Goal: Task Accomplishment & Management: Manage account settings

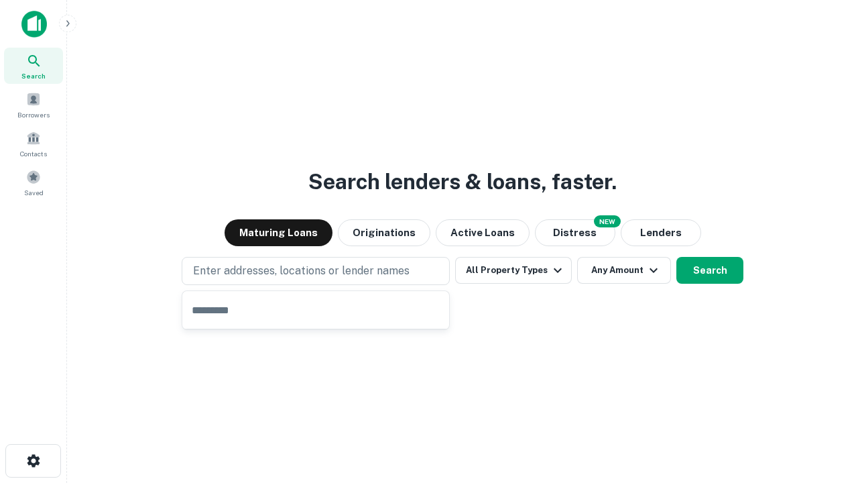
type input "**********"
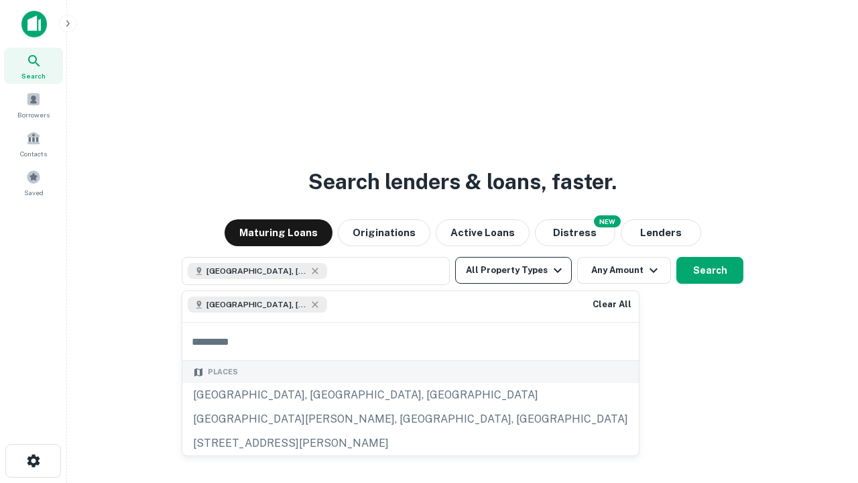
click at [514, 270] on button "All Property Types" at bounding box center [513, 270] width 117 height 27
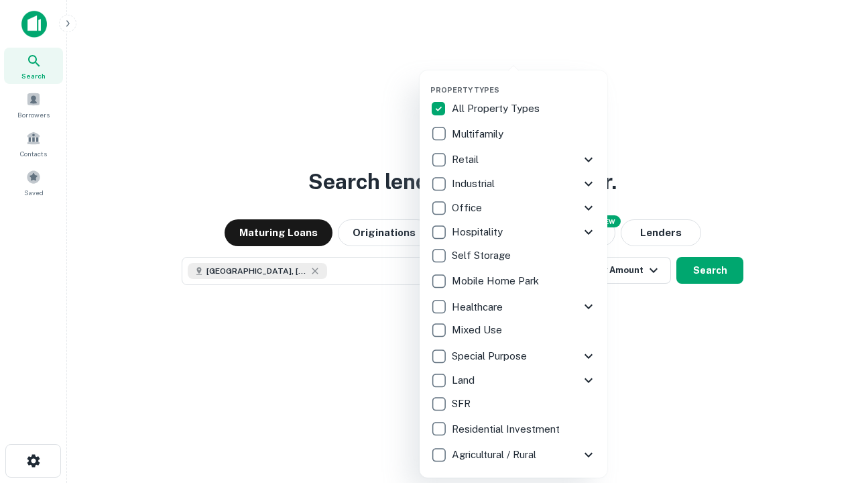
click at [524, 81] on button "button" at bounding box center [525, 81] width 188 height 1
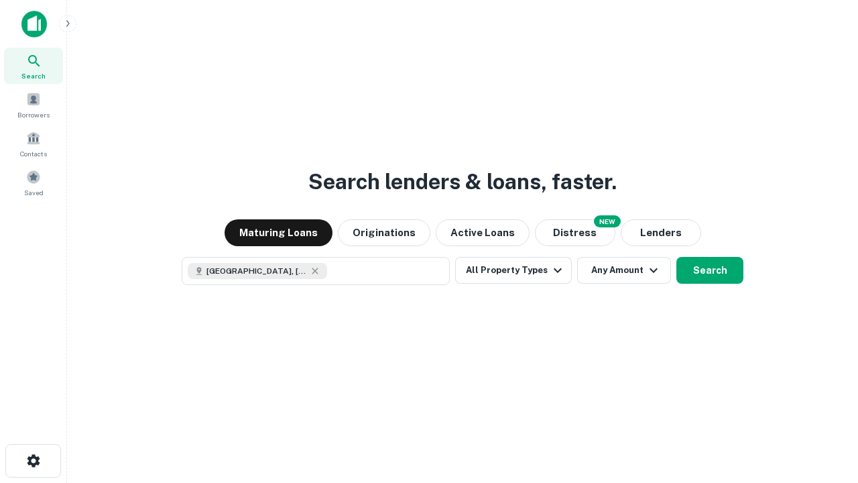
scroll to position [21, 0]
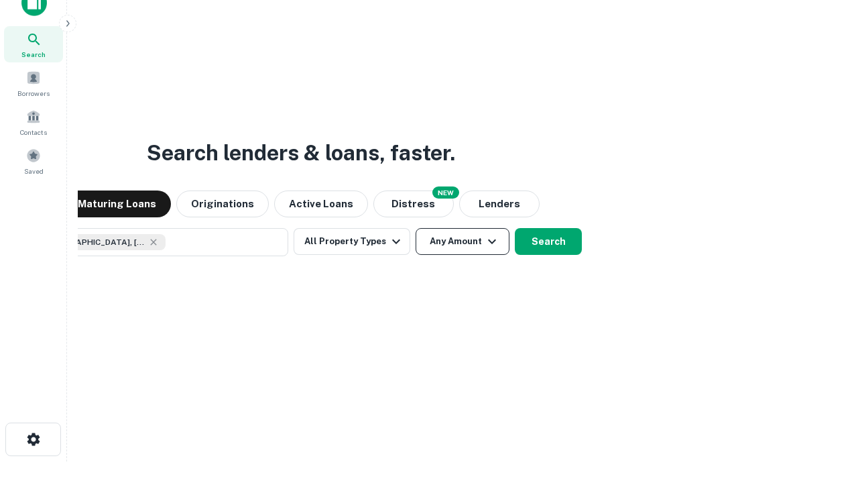
click at [416, 228] on button "Any Amount" at bounding box center [463, 241] width 94 height 27
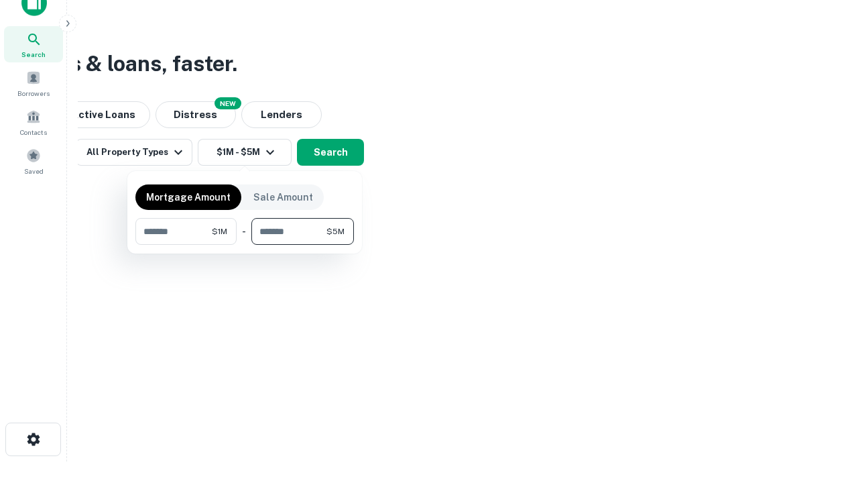
type input "*******"
click at [245, 245] on button "button" at bounding box center [244, 245] width 219 height 1
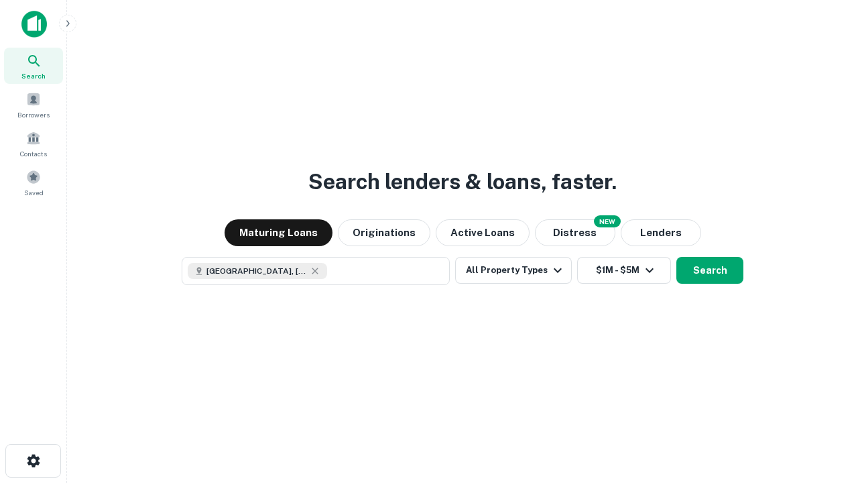
scroll to position [21, 0]
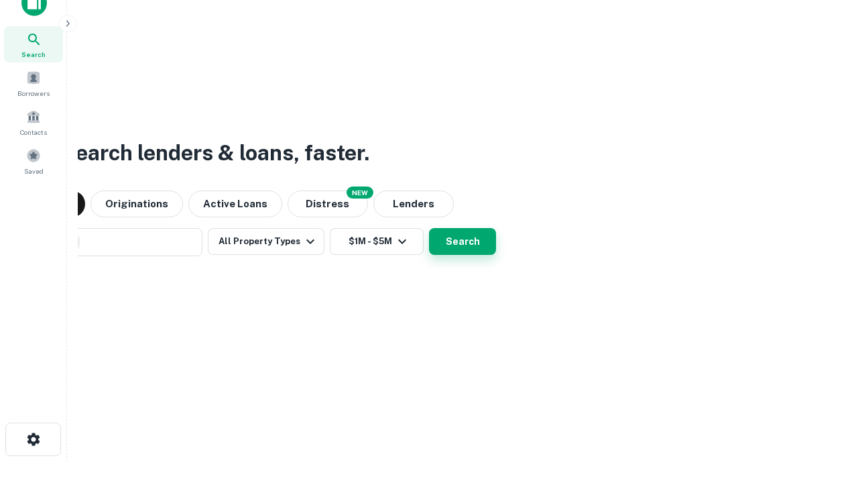
click at [429, 228] on button "Search" at bounding box center [462, 241] width 67 height 27
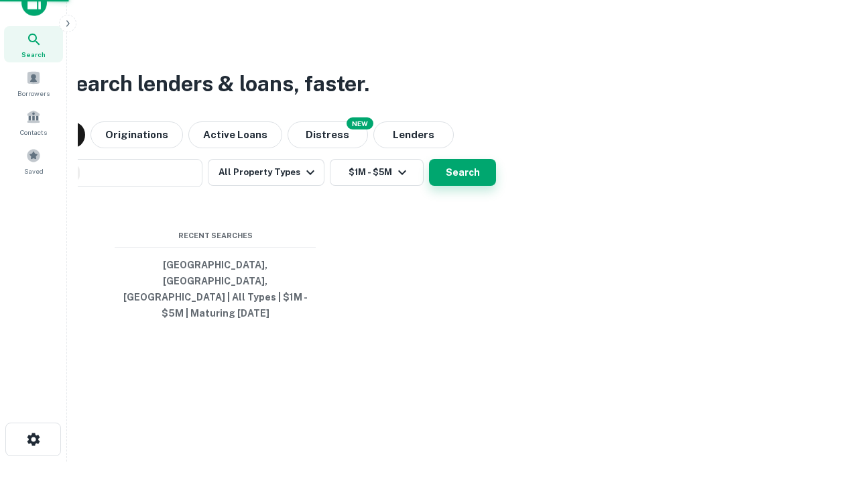
scroll to position [44, 380]
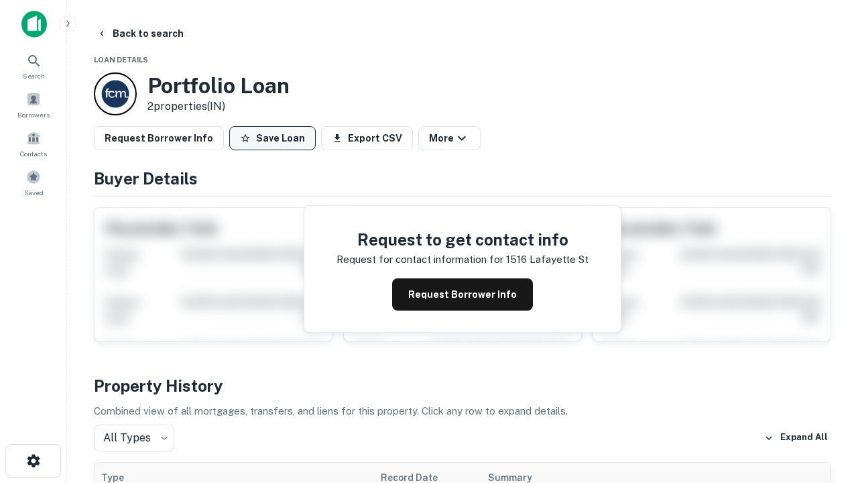
click at [272, 138] on button "Save Loan" at bounding box center [272, 138] width 87 height 24
click at [276, 138] on button "Loan Saved" at bounding box center [275, 138] width 93 height 24
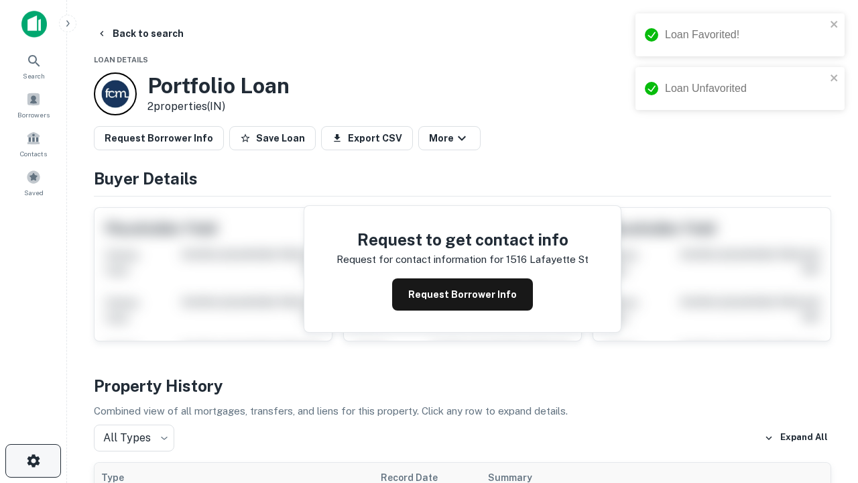
click at [33, 461] on icon "button" at bounding box center [33, 461] width 16 height 16
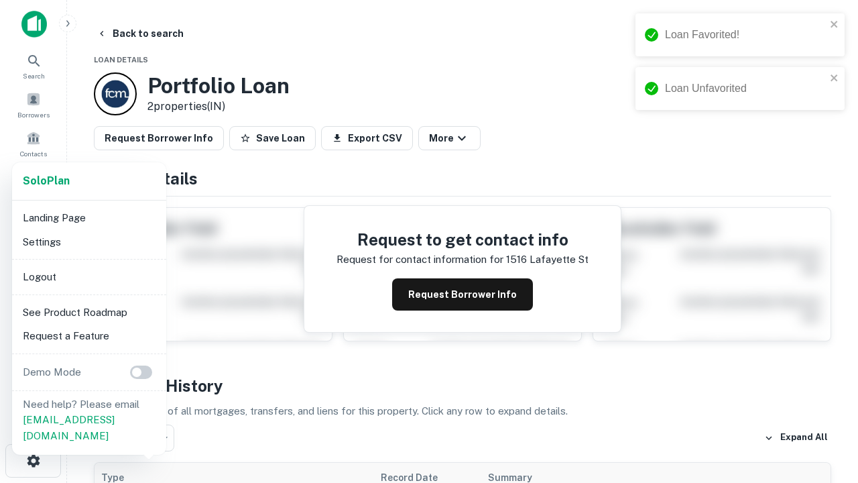
click at [89, 276] on li "Logout" at bounding box center [89, 277] width 144 height 24
